Goal: Transaction & Acquisition: Register for event/course

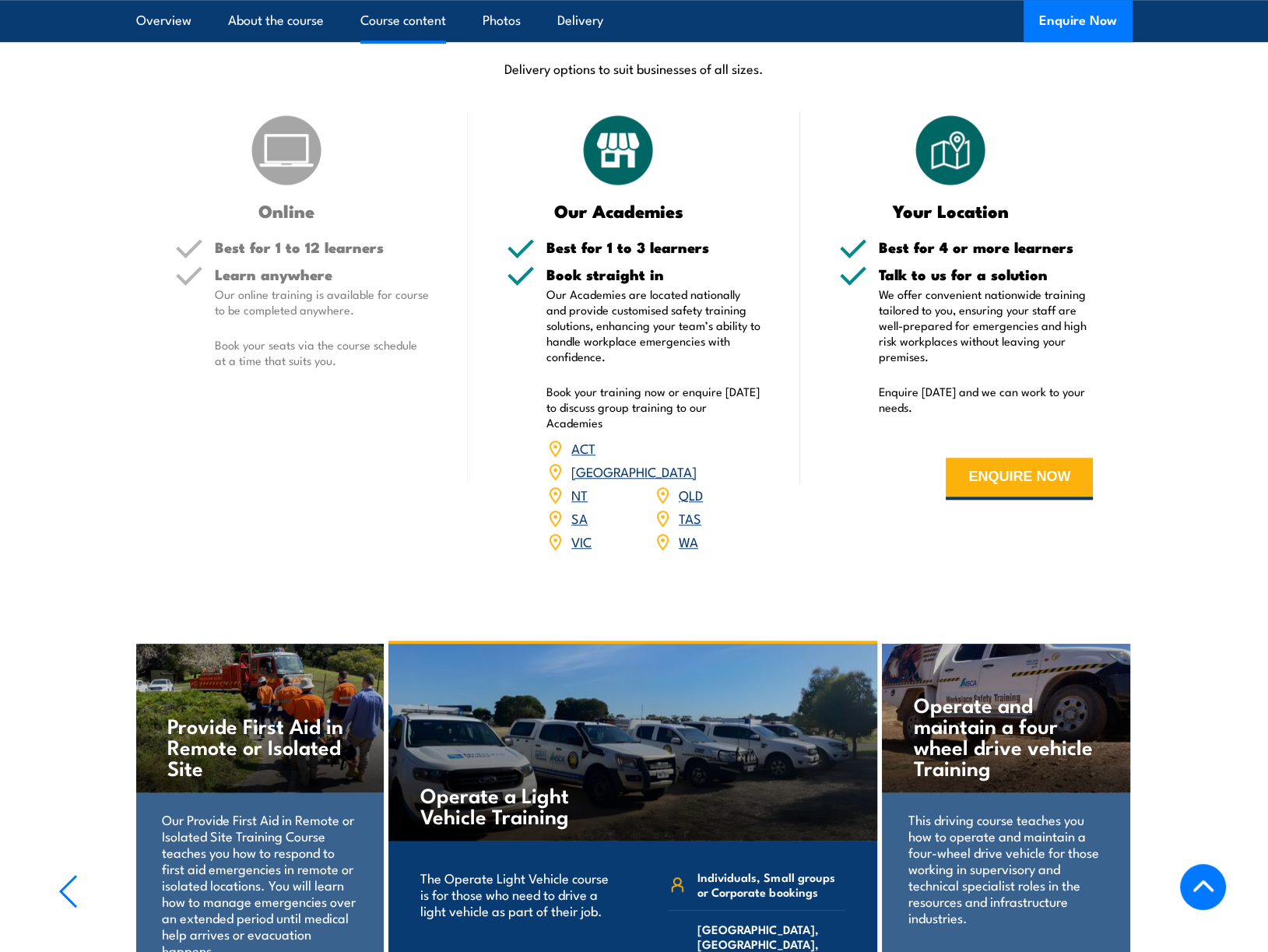
scroll to position [1869, 0]
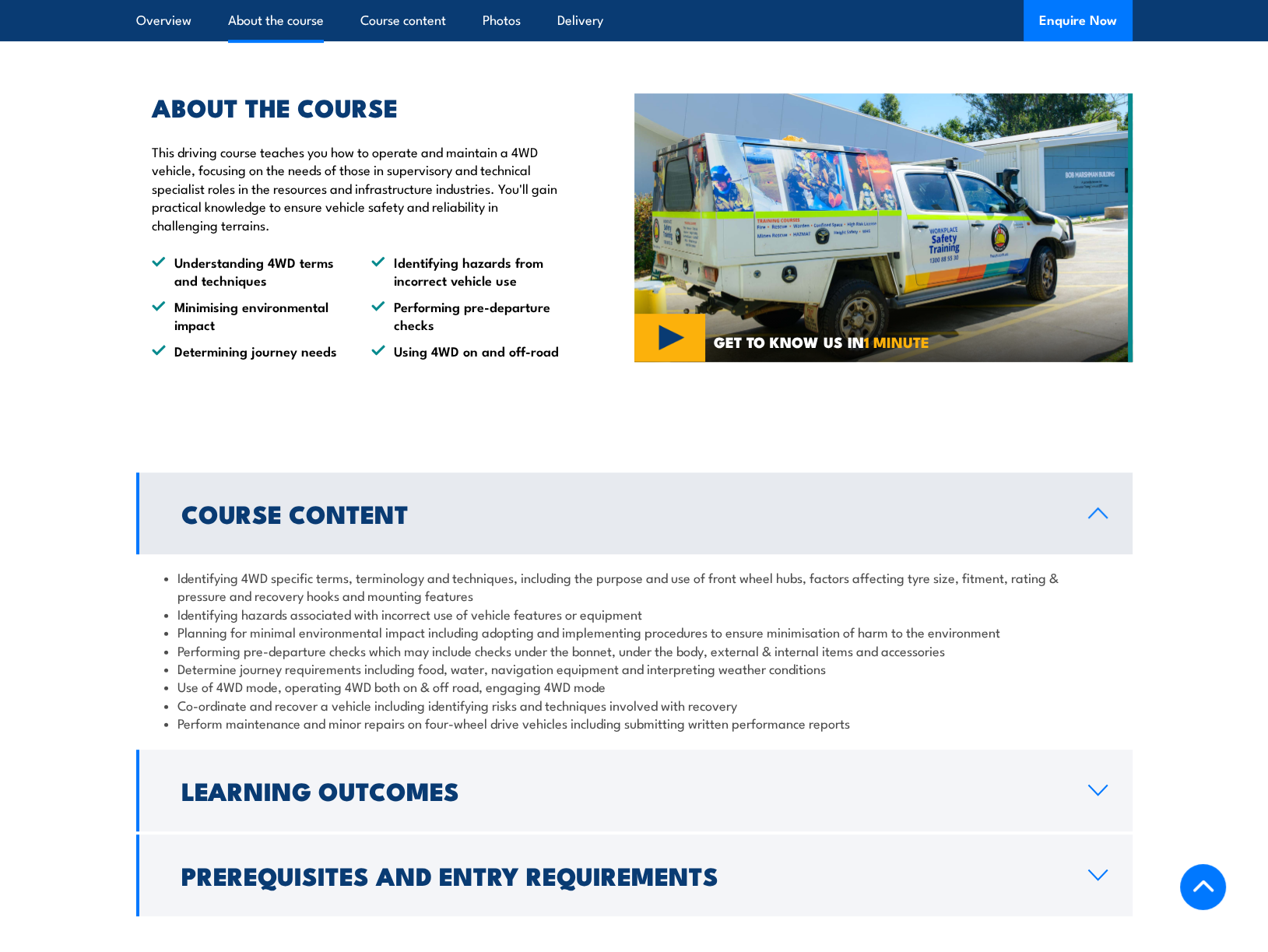
scroll to position [1090, 0]
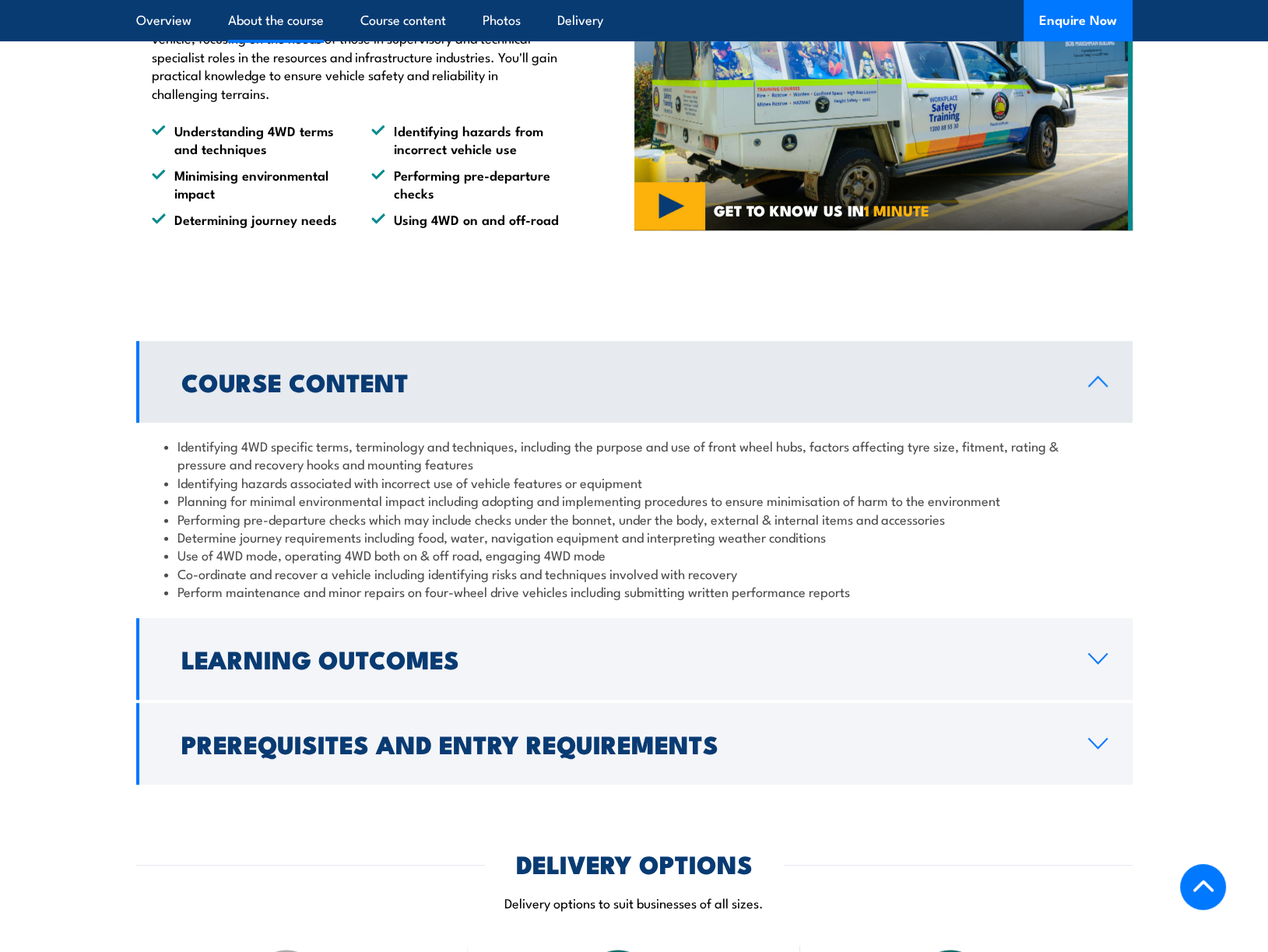
click at [1206, 881] on icon at bounding box center [1204, 888] width 23 height 23
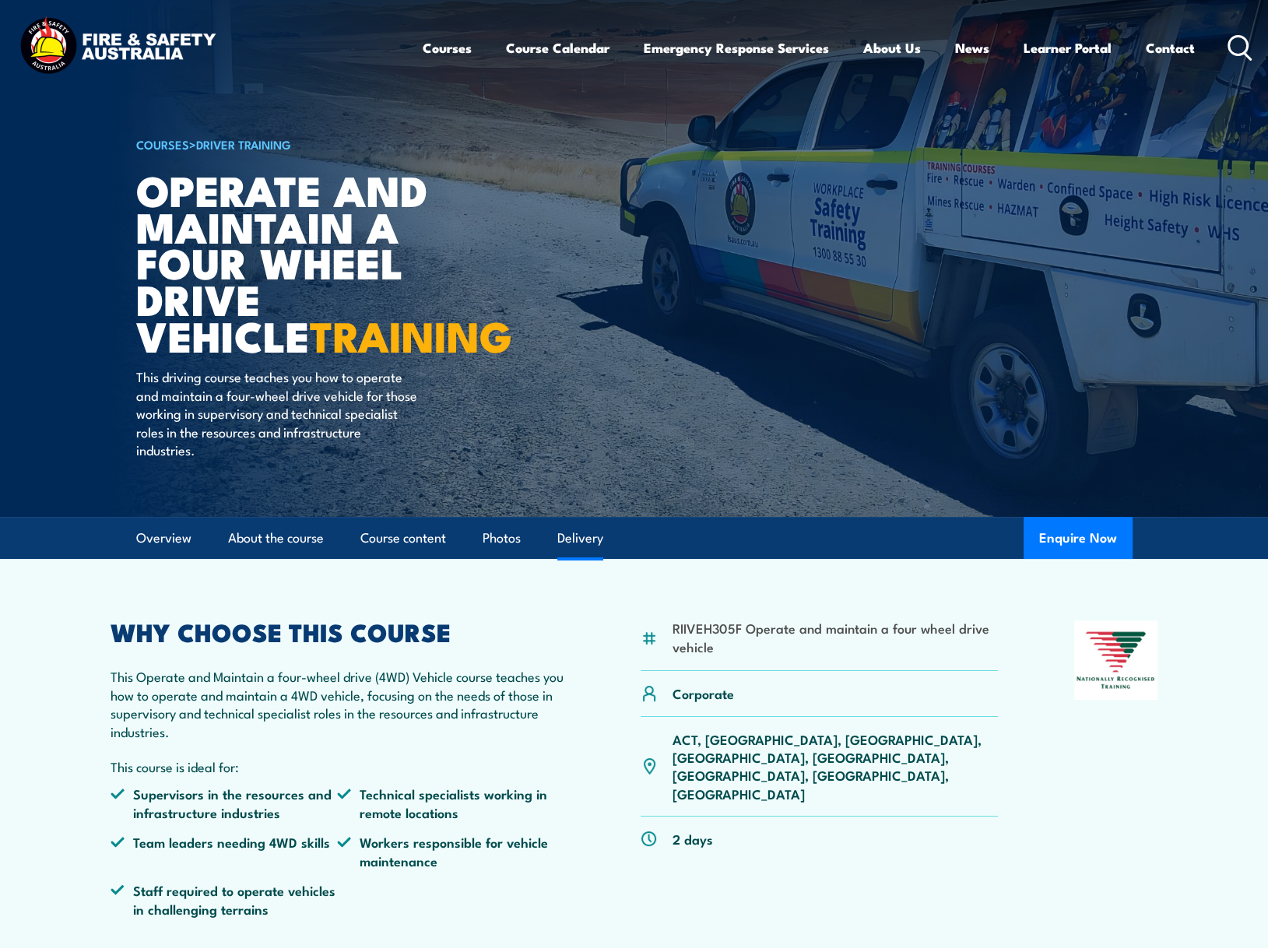
click at [563, 539] on link "Delivery" at bounding box center [580, 538] width 46 height 41
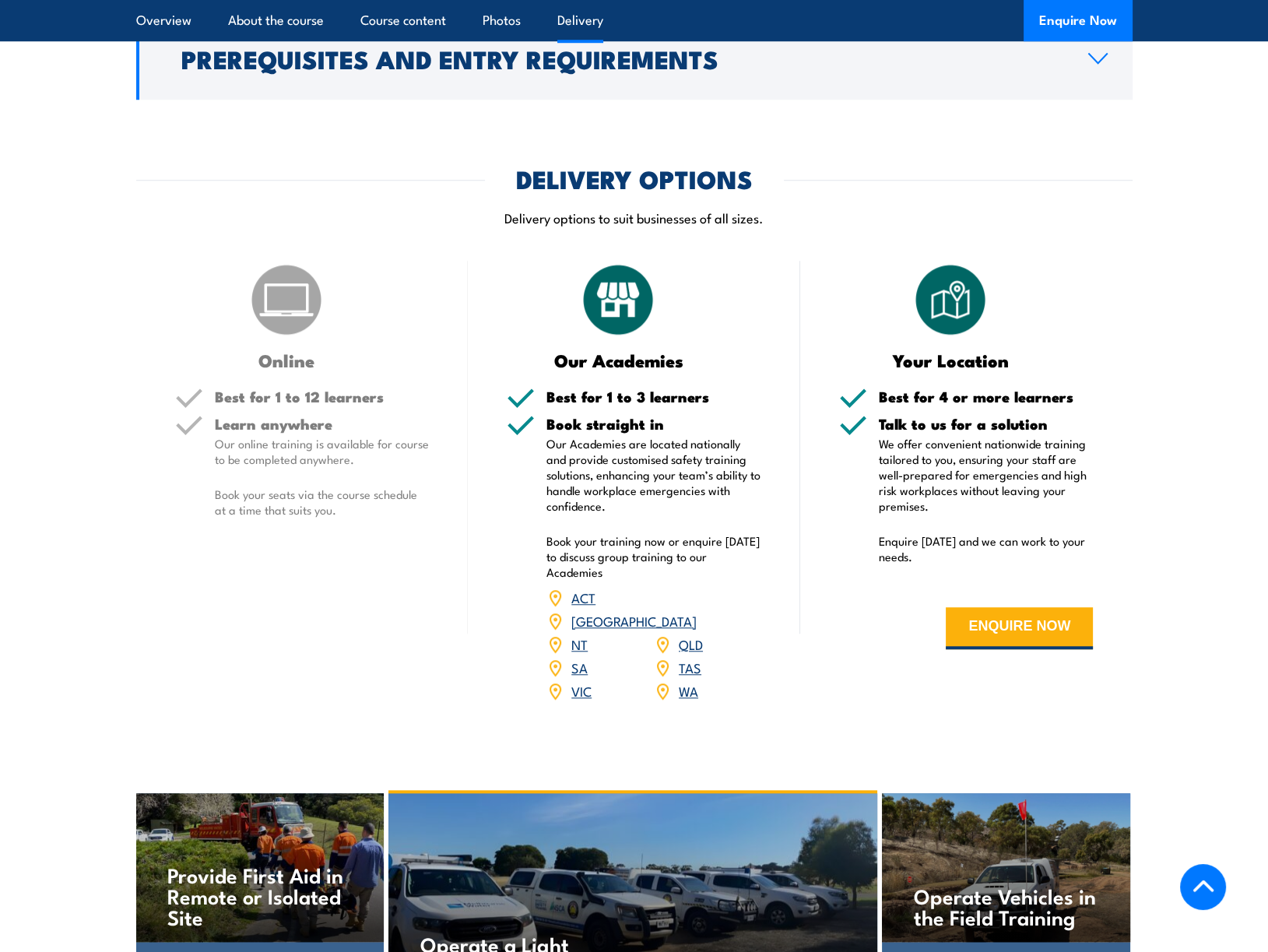
scroll to position [1845, 0]
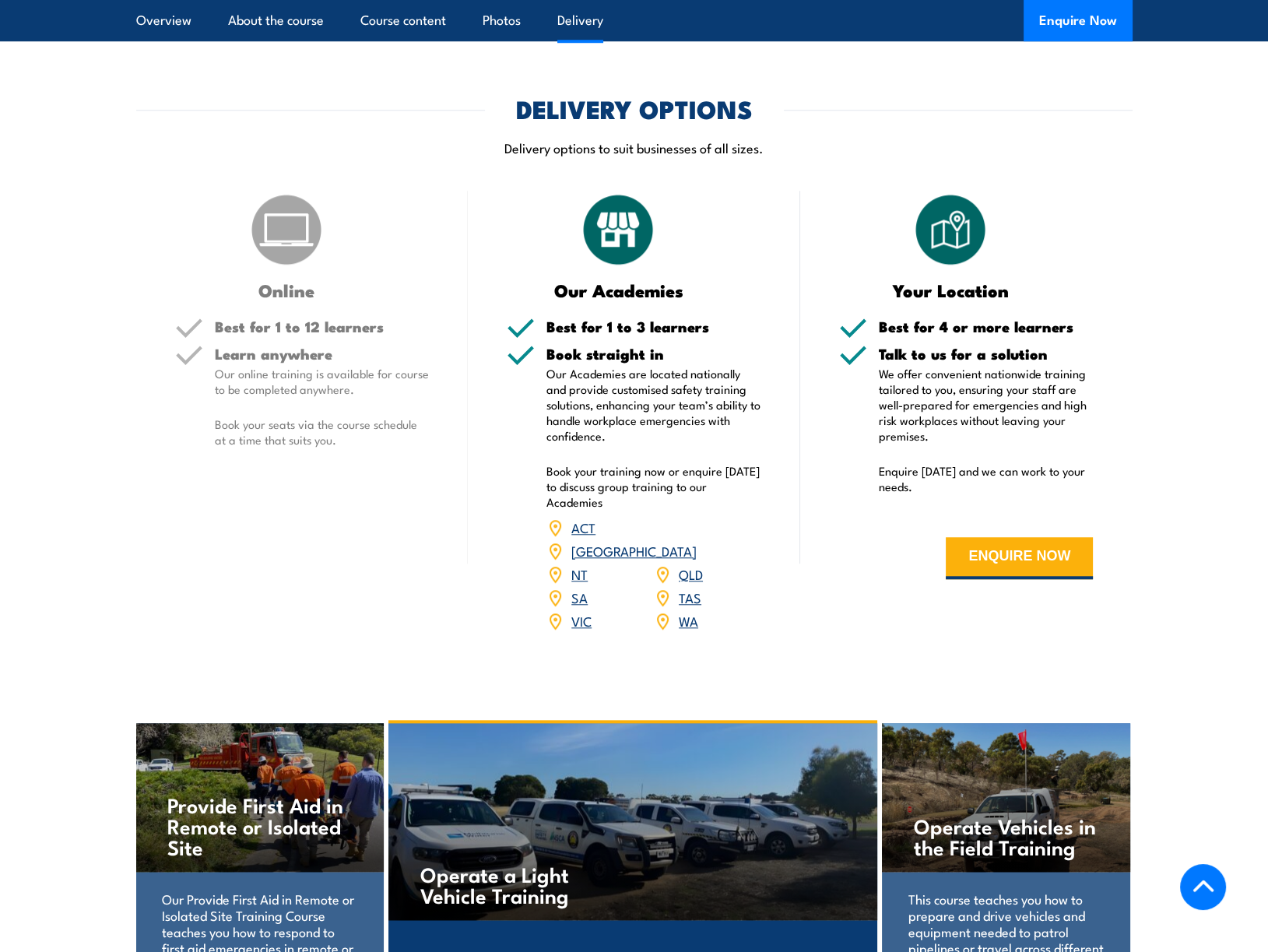
click at [696, 541] on link "[GEOGRAPHIC_DATA]" at bounding box center [634, 550] width 126 height 19
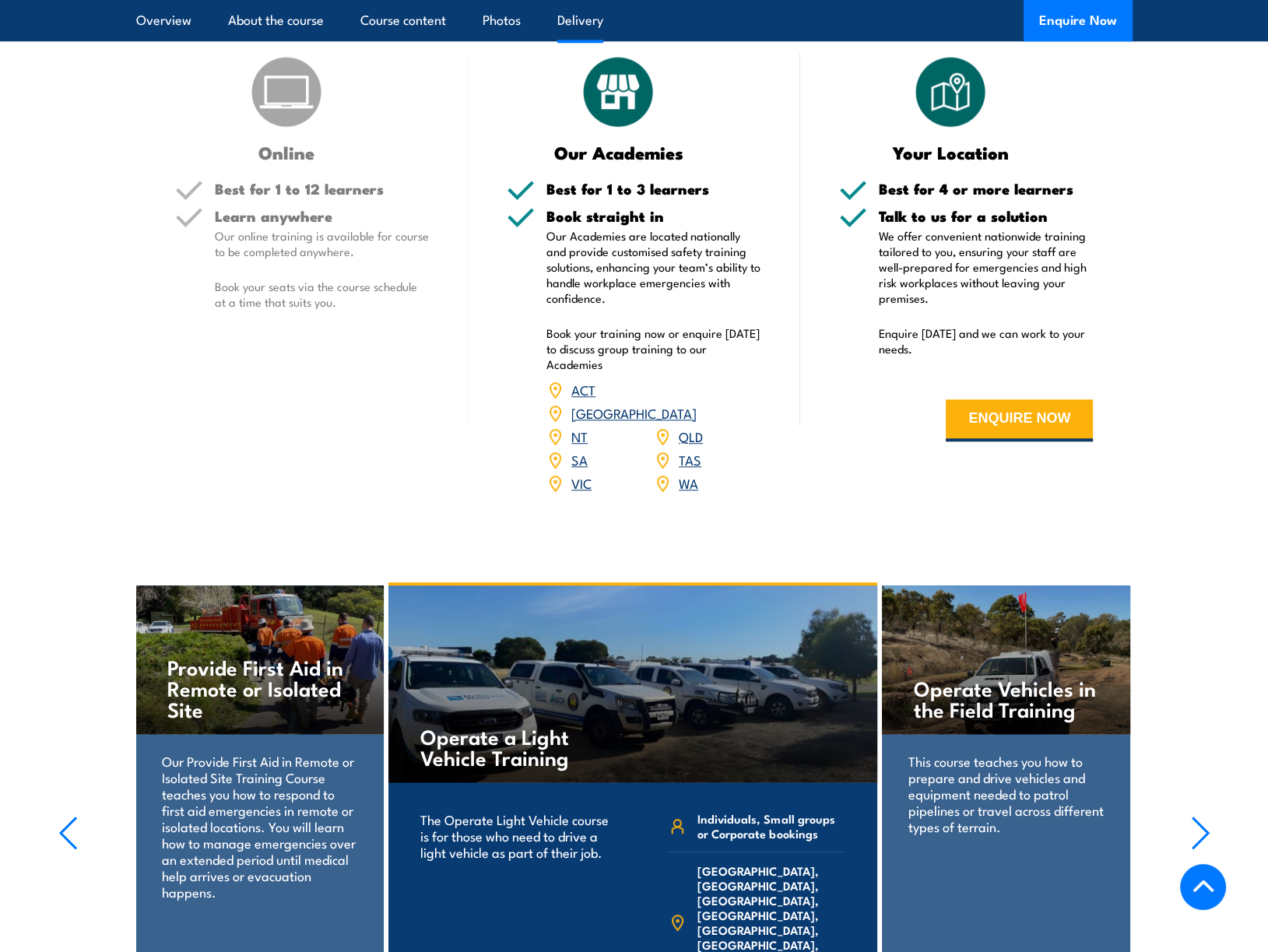
scroll to position [1790, 0]
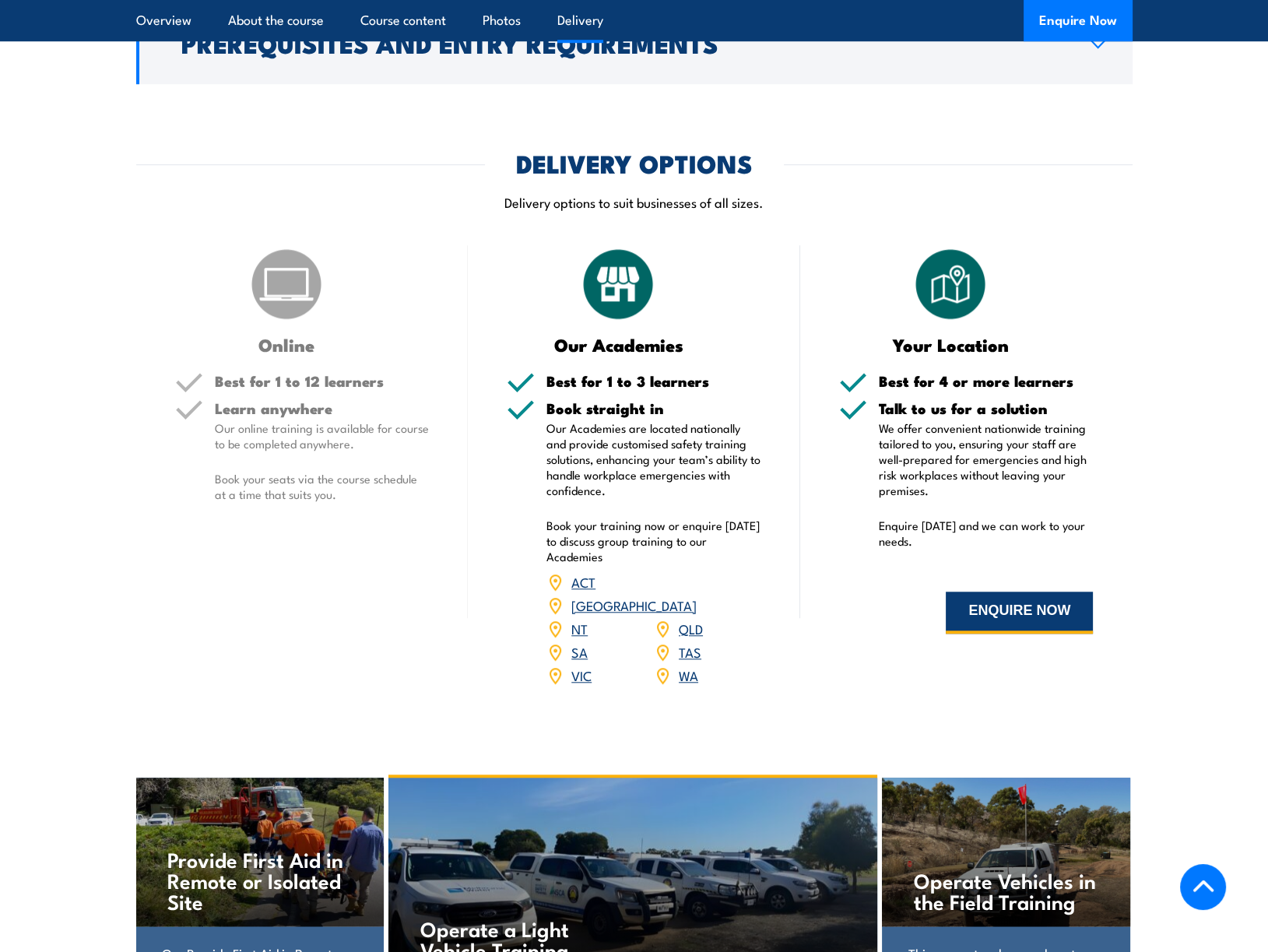
click at [1012, 605] on button "ENQUIRE NOW" at bounding box center [1020, 613] width 148 height 42
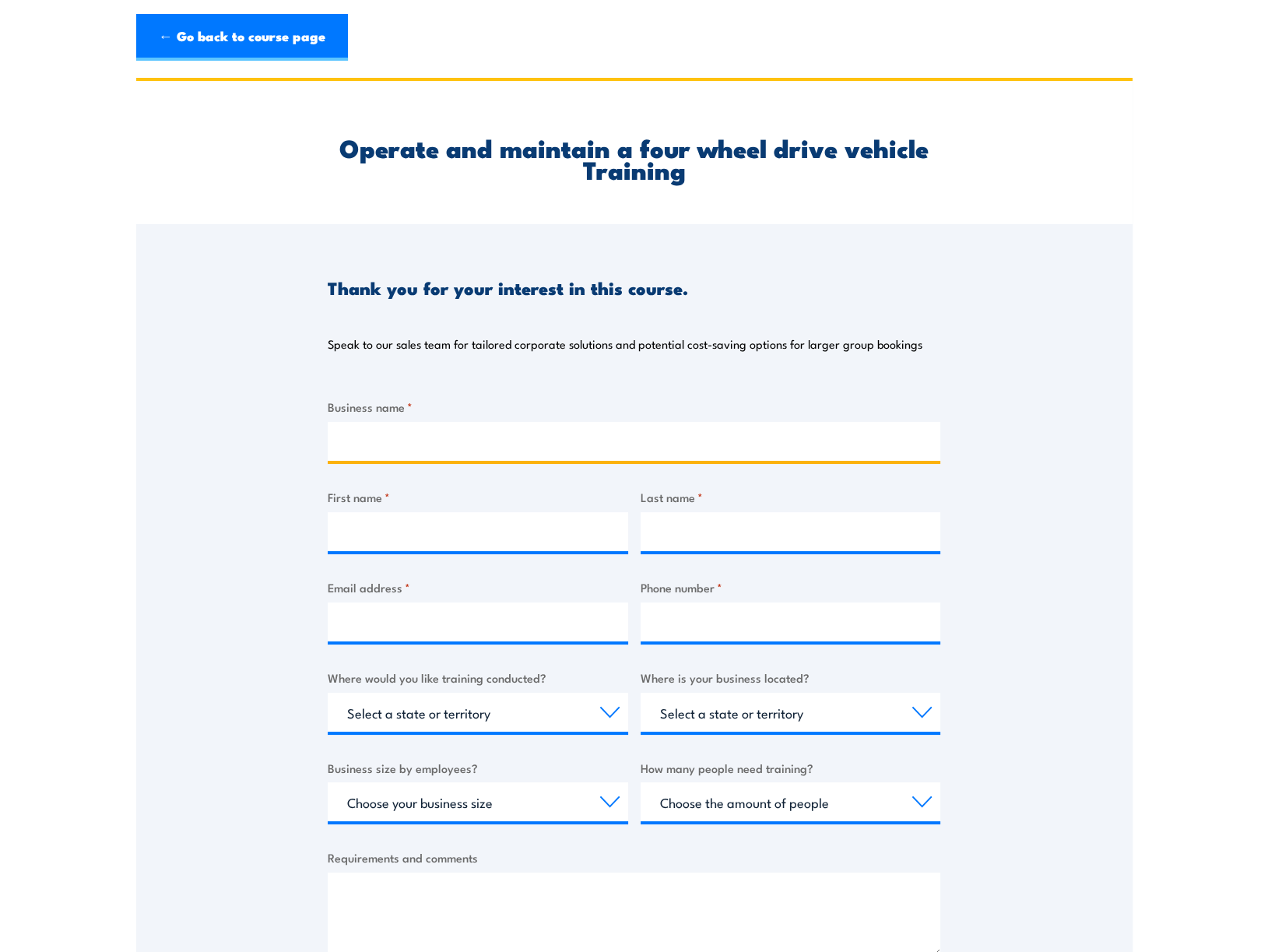
click at [403, 450] on input "Business name *" at bounding box center [634, 441] width 613 height 39
click at [1015, 315] on div "Thank you for your interest in this course. Speak to our sales team for tailore…" at bounding box center [634, 613] width 996 height 778
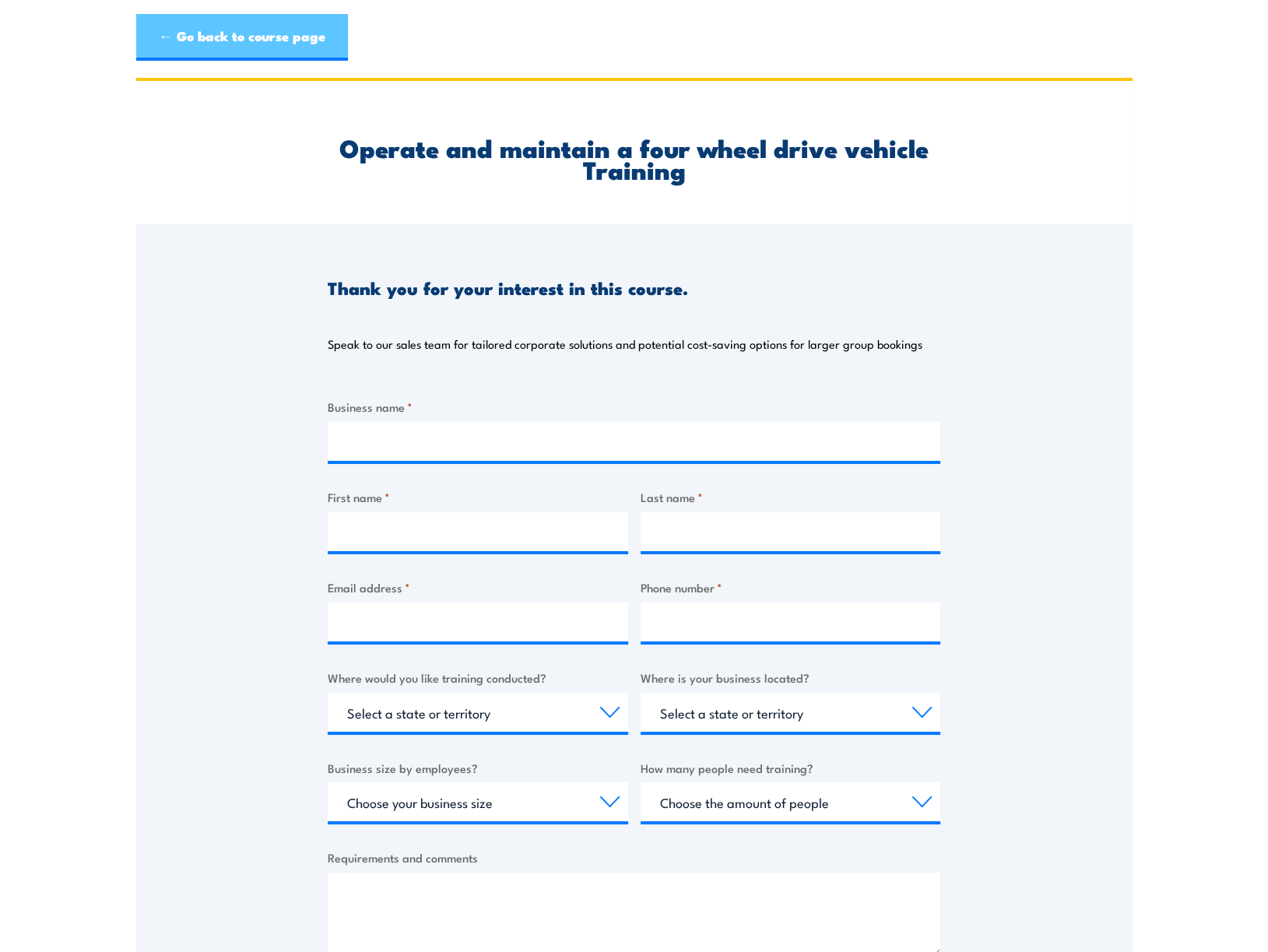
click at [240, 39] on link "← Go back to course page" at bounding box center [242, 37] width 212 height 47
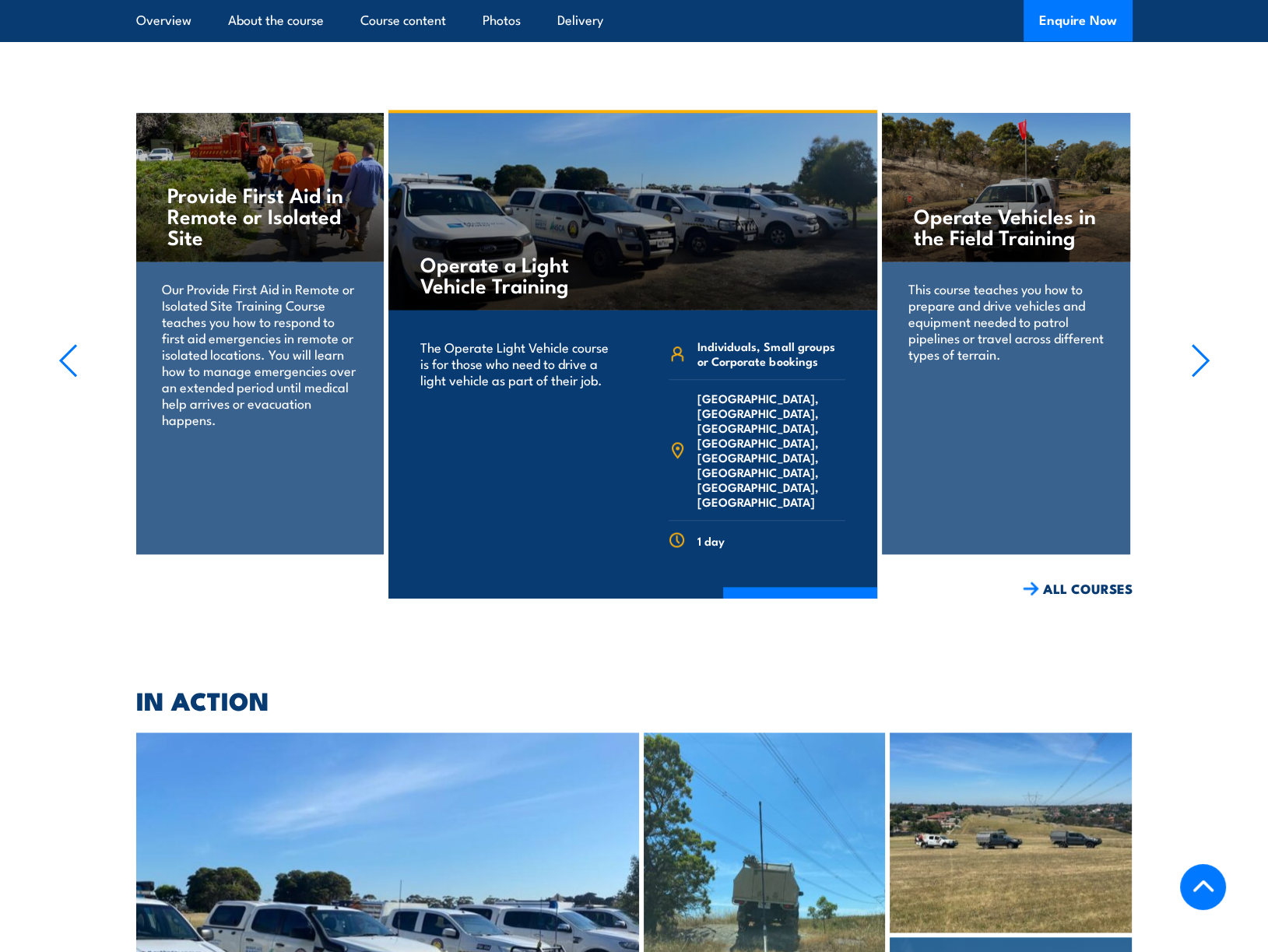
scroll to position [2347, 0]
